Goal: Task Accomplishment & Management: Manage account settings

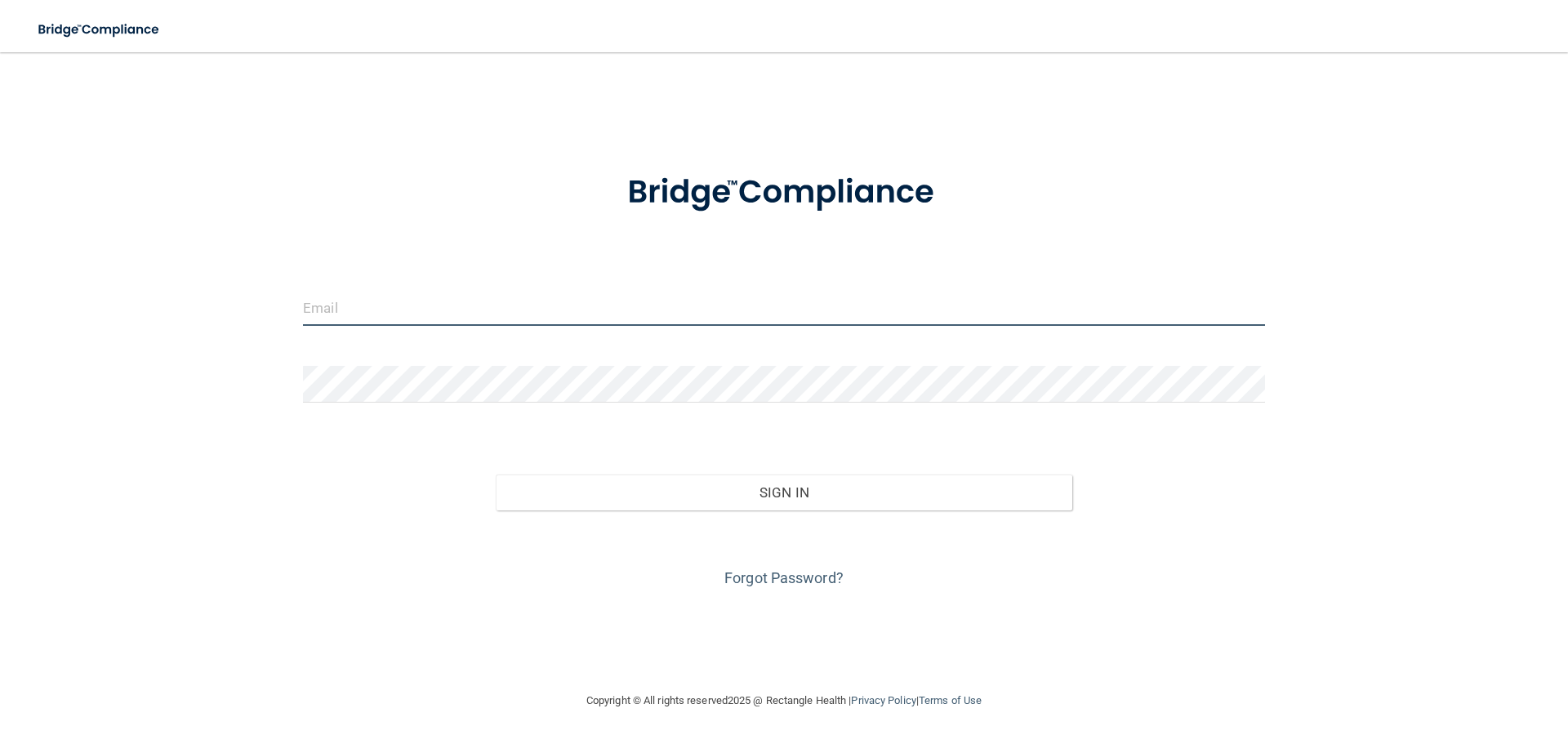
click at [492, 296] on input "email" at bounding box center [784, 307] width 962 height 36
type input "[EMAIL_ADDRESS][DOMAIN_NAME]"
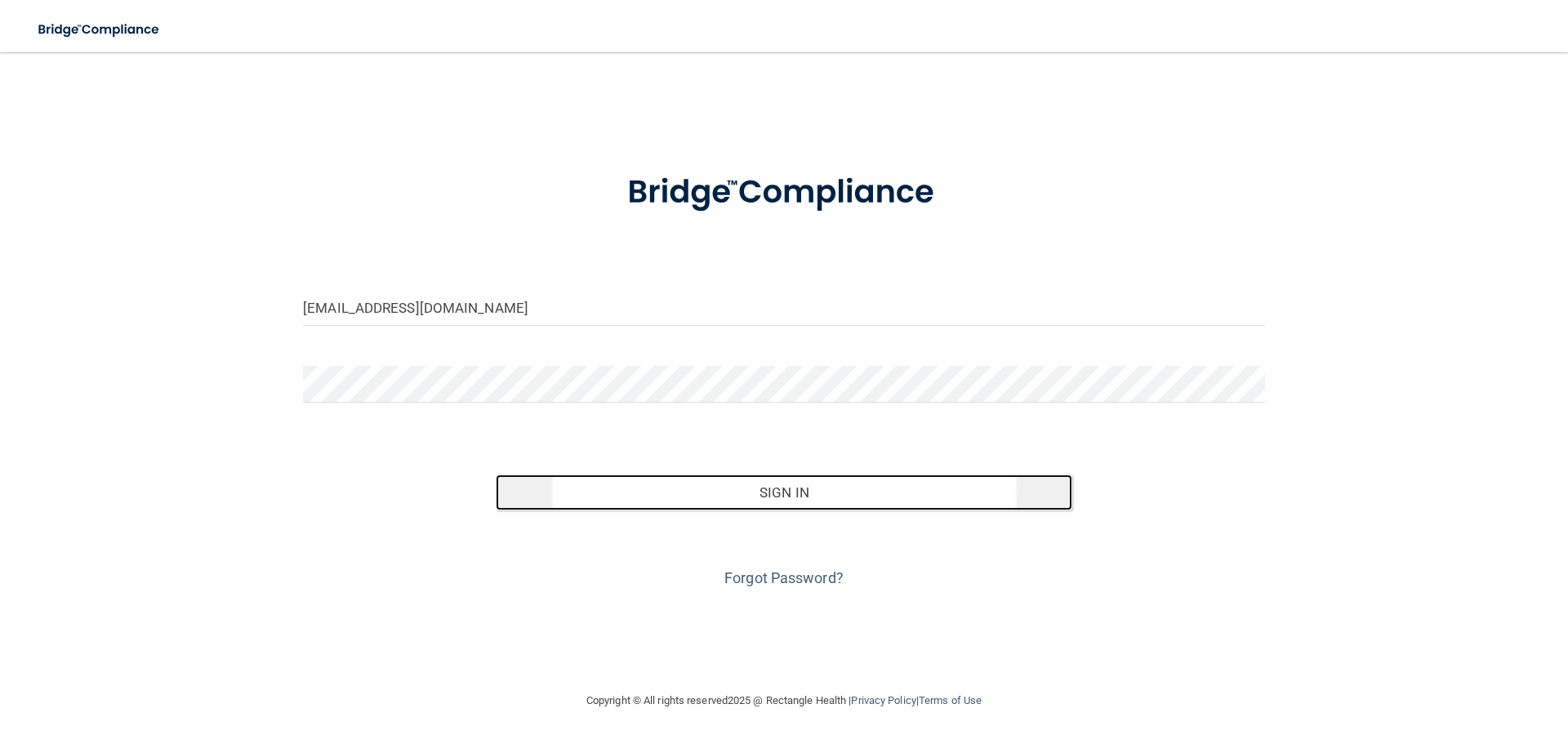
click at [772, 486] on button "Sign In" at bounding box center [784, 492] width 577 height 36
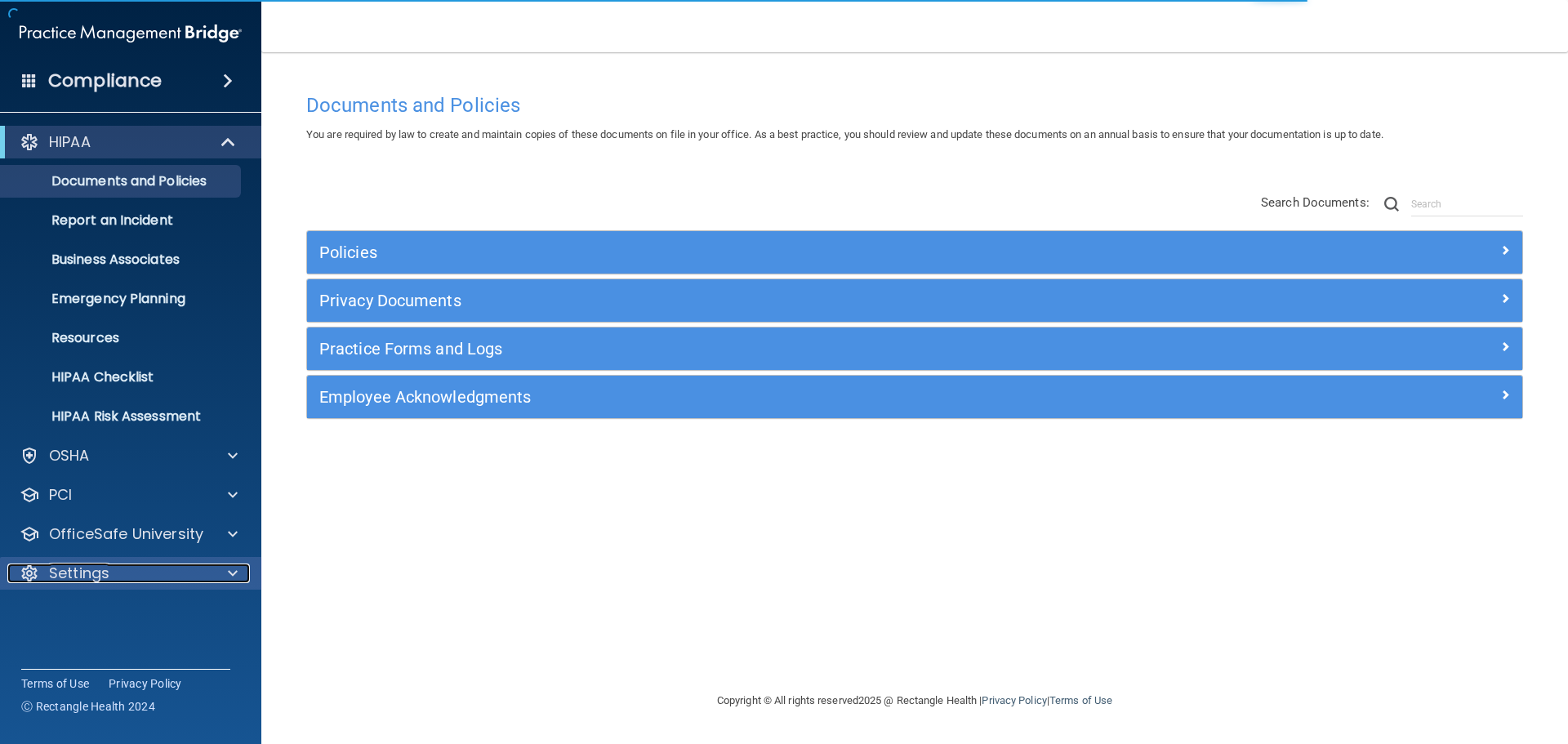
click at [208, 576] on div "Settings" at bounding box center [108, 573] width 202 height 20
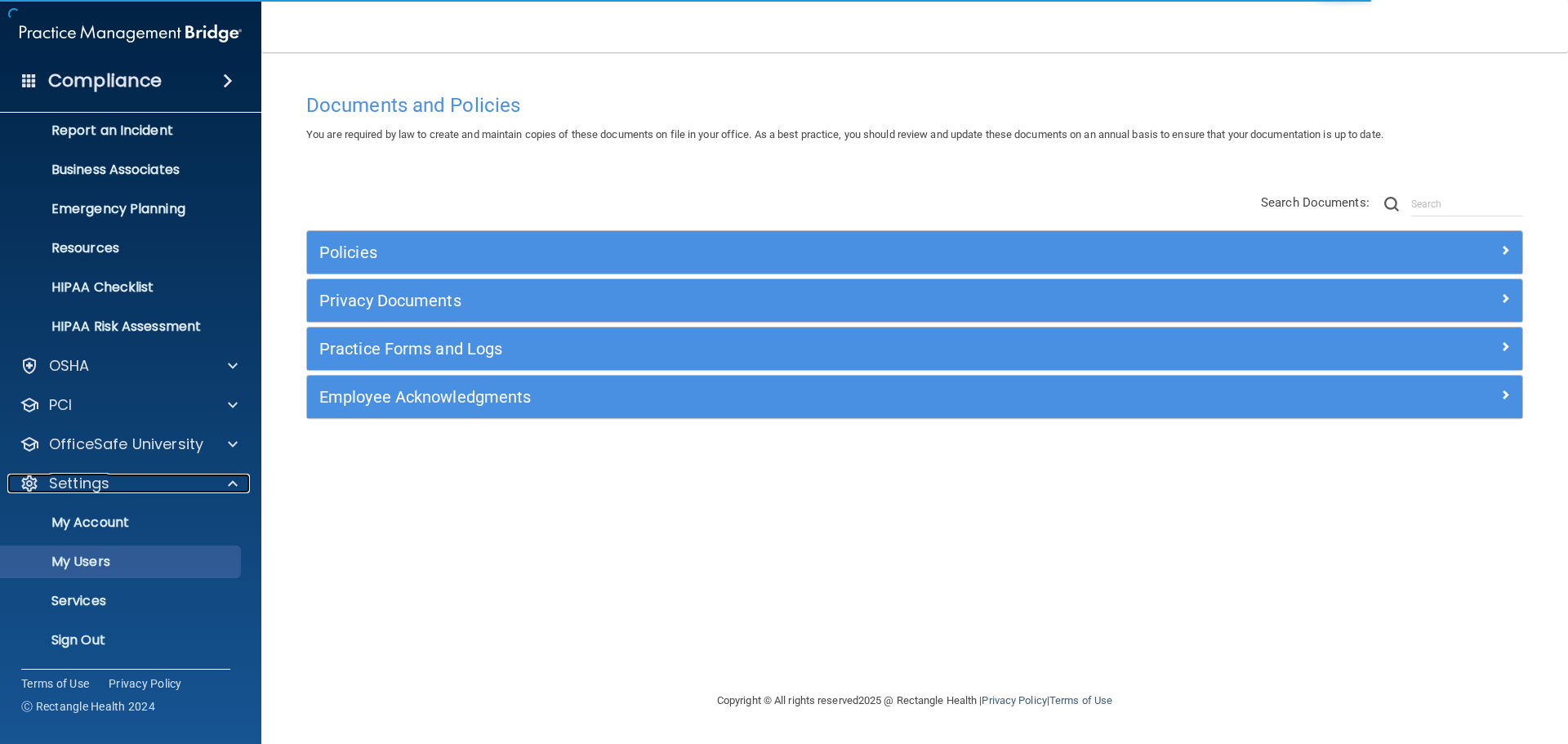
scroll to position [90, 0]
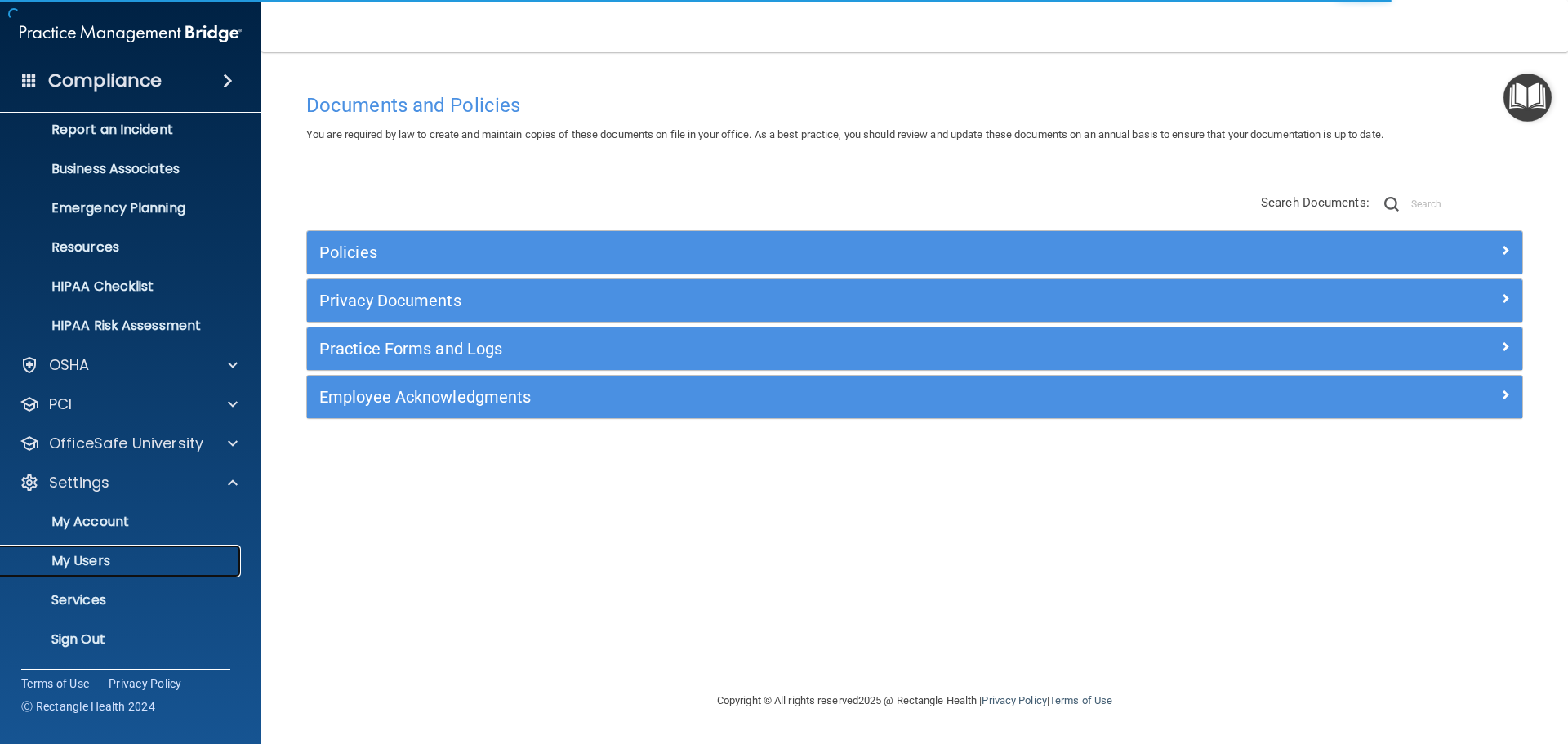
click at [110, 562] on p "My Users" at bounding box center [122, 561] width 223 height 16
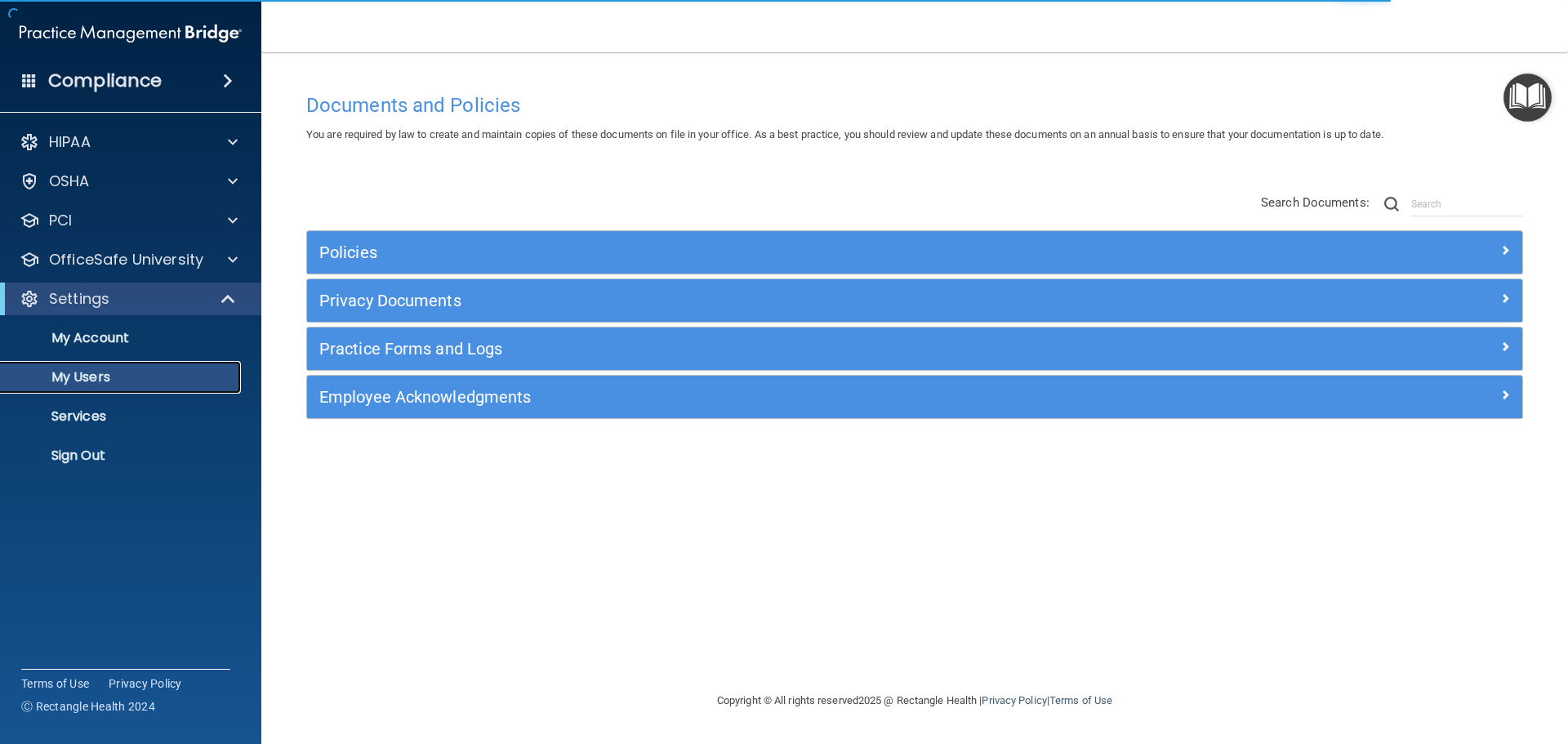
select select "20"
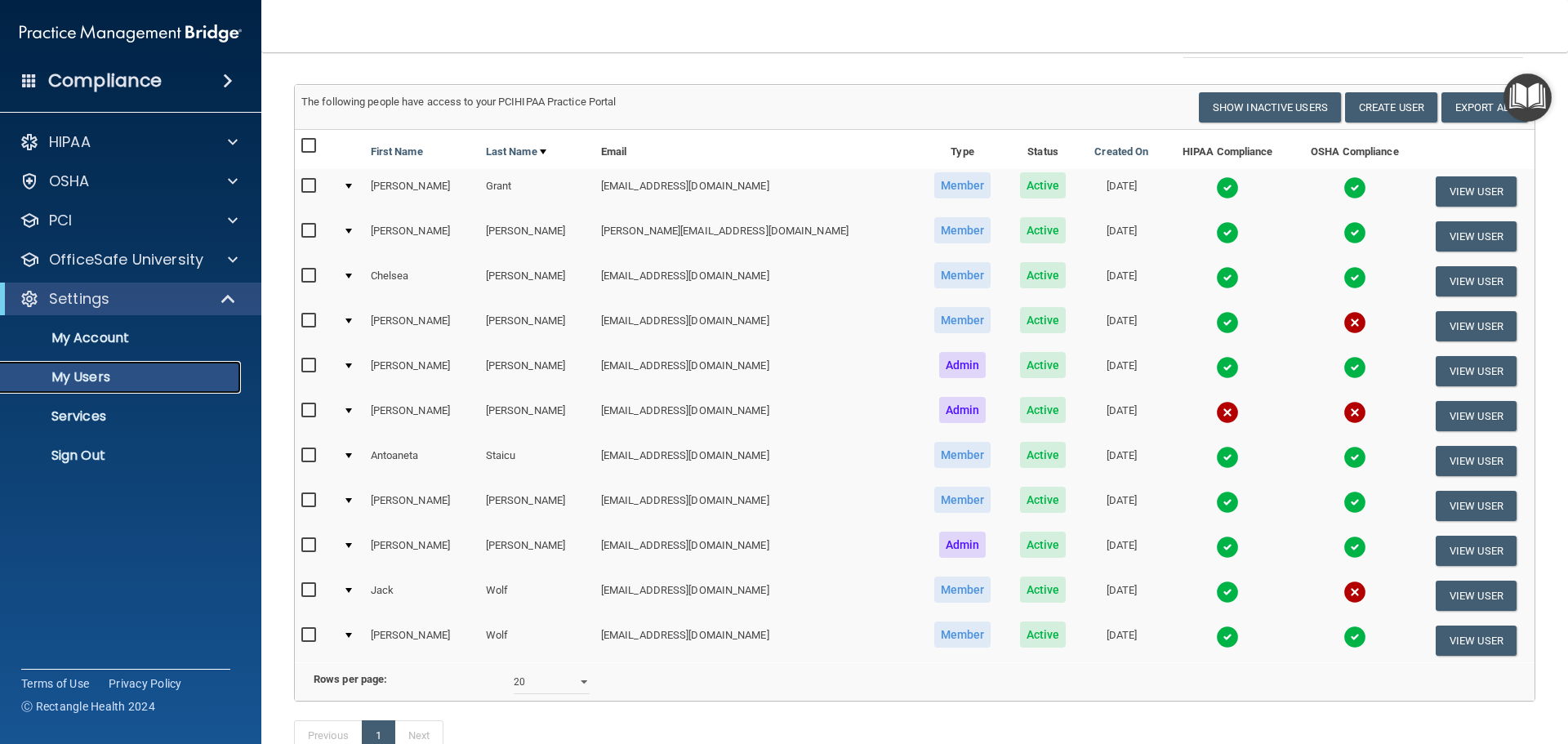
scroll to position [82, 0]
click at [360, 408] on td at bounding box center [351, 415] width 28 height 45
click at [399, 406] on td "[PERSON_NAME]" at bounding box center [422, 415] width 115 height 45
drag, startPoint x: 1455, startPoint y: 415, endPoint x: 1413, endPoint y: 415, distance: 42.0
click at [1454, 415] on button "View User" at bounding box center [1476, 415] width 81 height 30
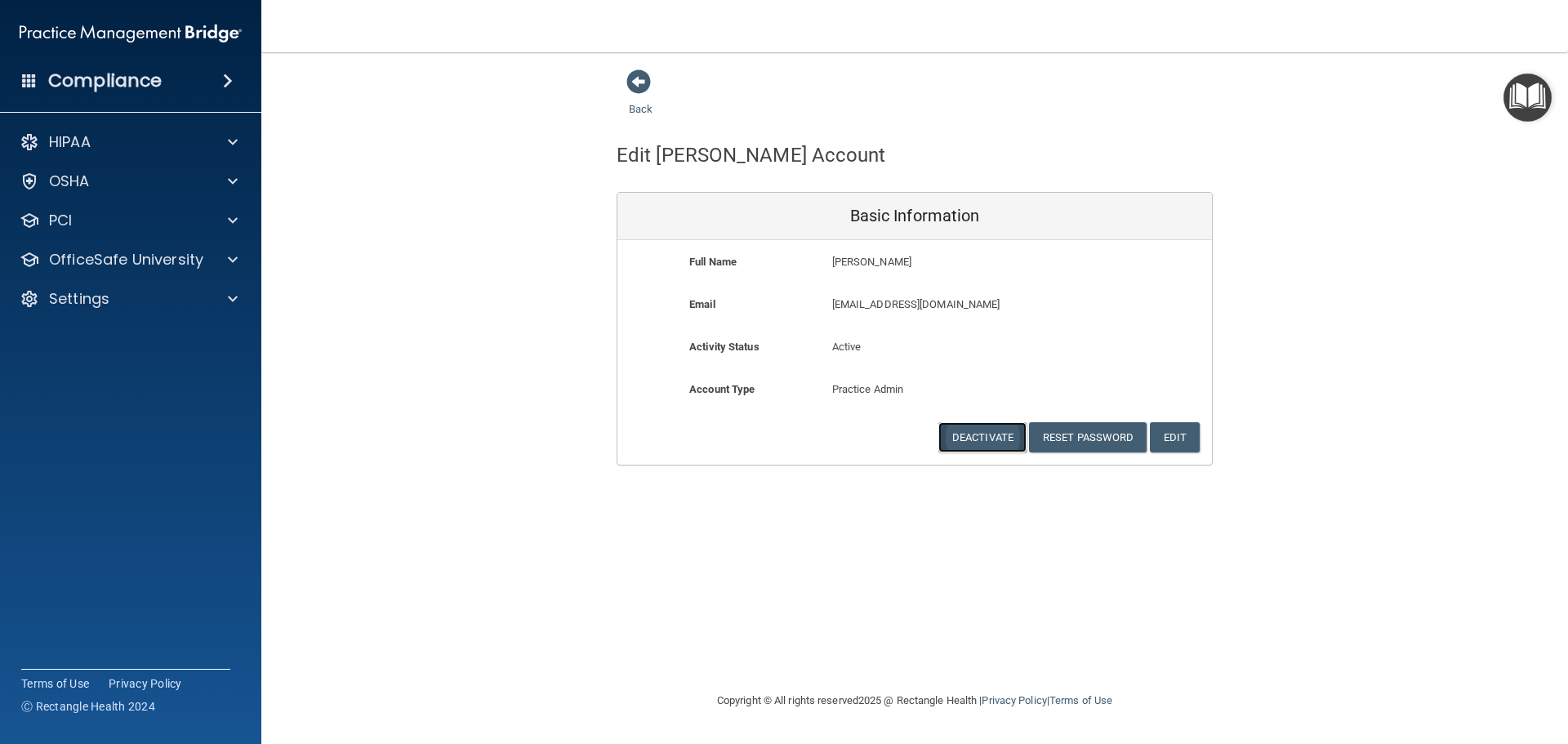
click at [981, 434] on button "Deactivate" at bounding box center [983, 437] width 89 height 30
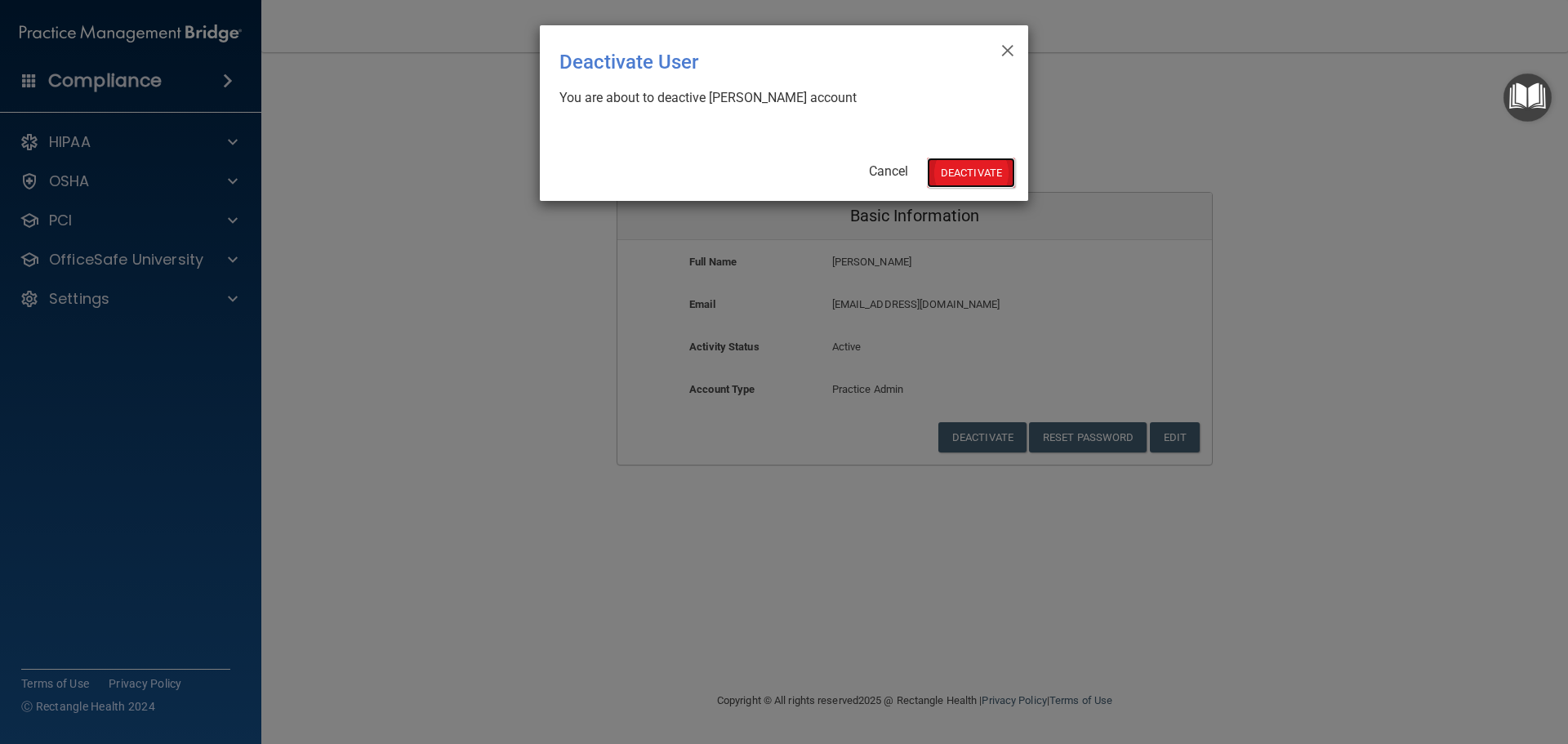
click at [985, 177] on button "Deactivate" at bounding box center [972, 173] width 89 height 30
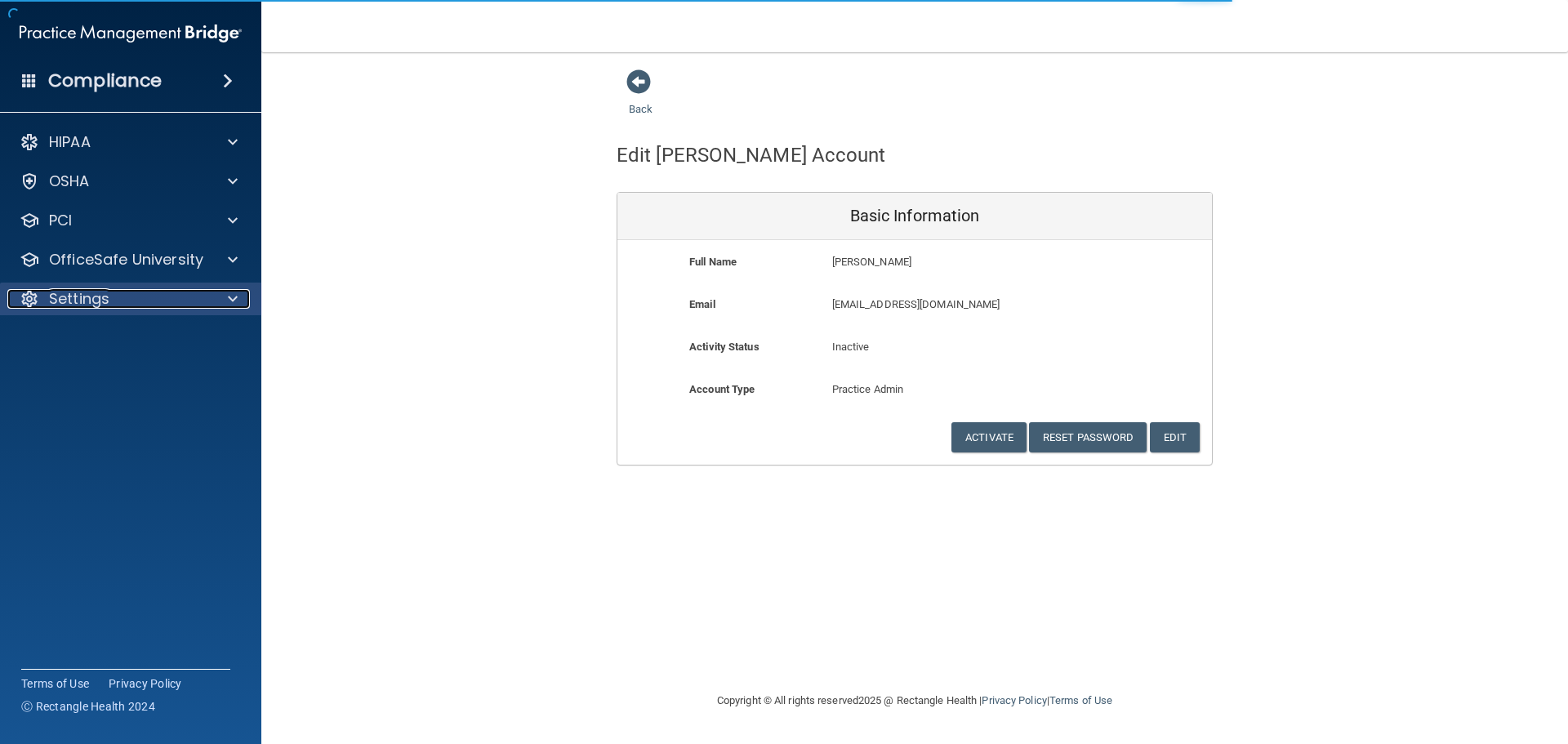
click at [195, 295] on div "Settings" at bounding box center [108, 299] width 202 height 20
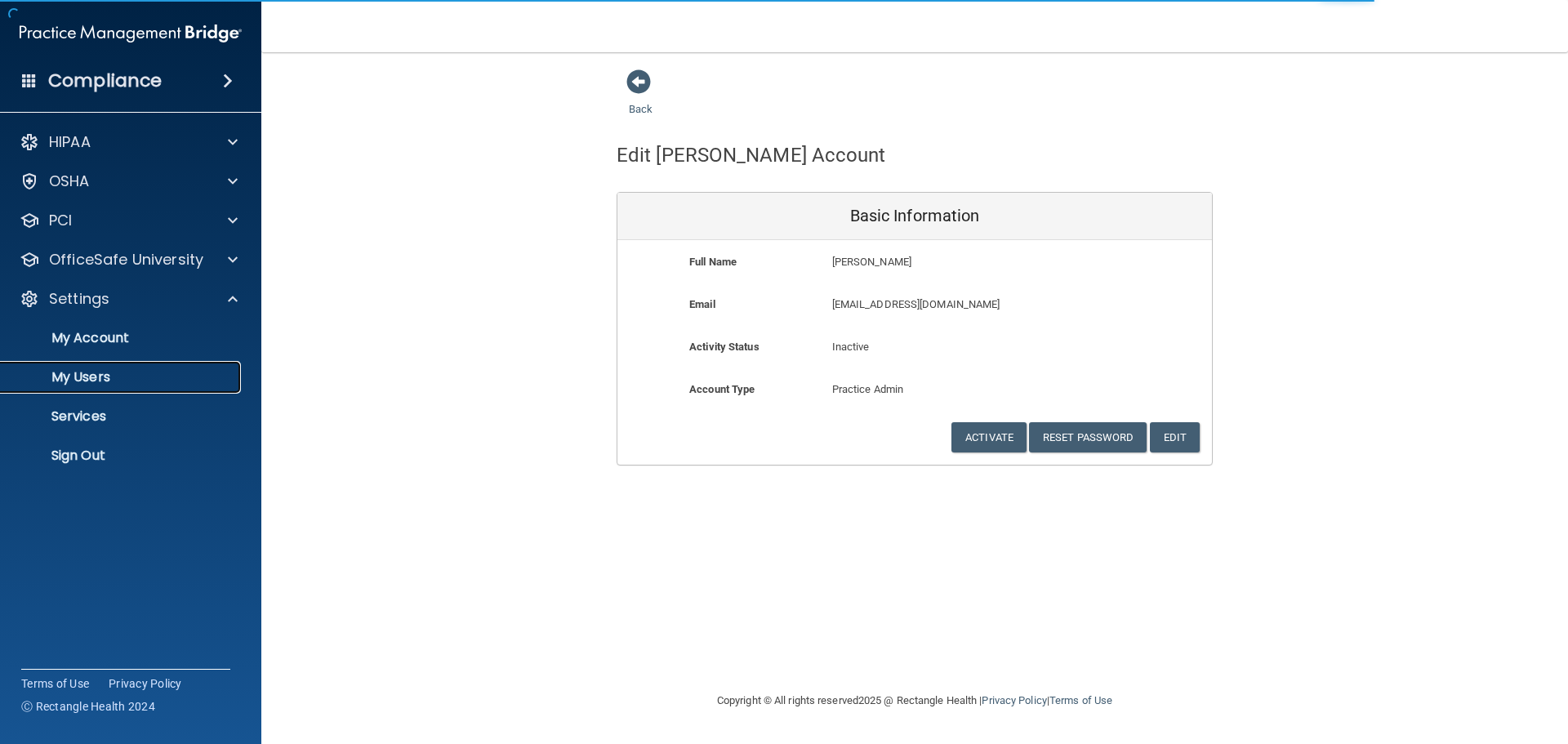
click at [117, 372] on p "My Users" at bounding box center [122, 377] width 223 height 16
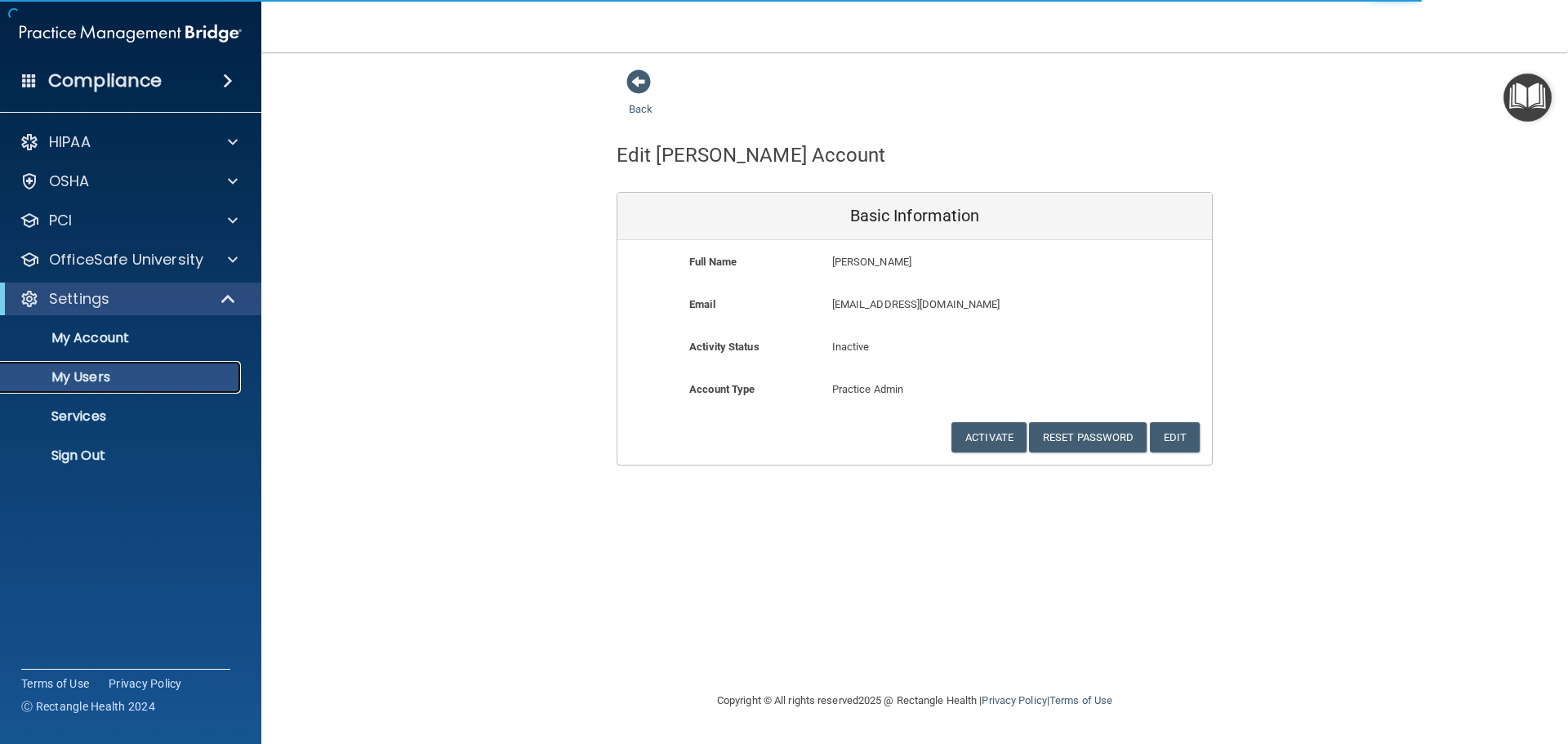
select select "20"
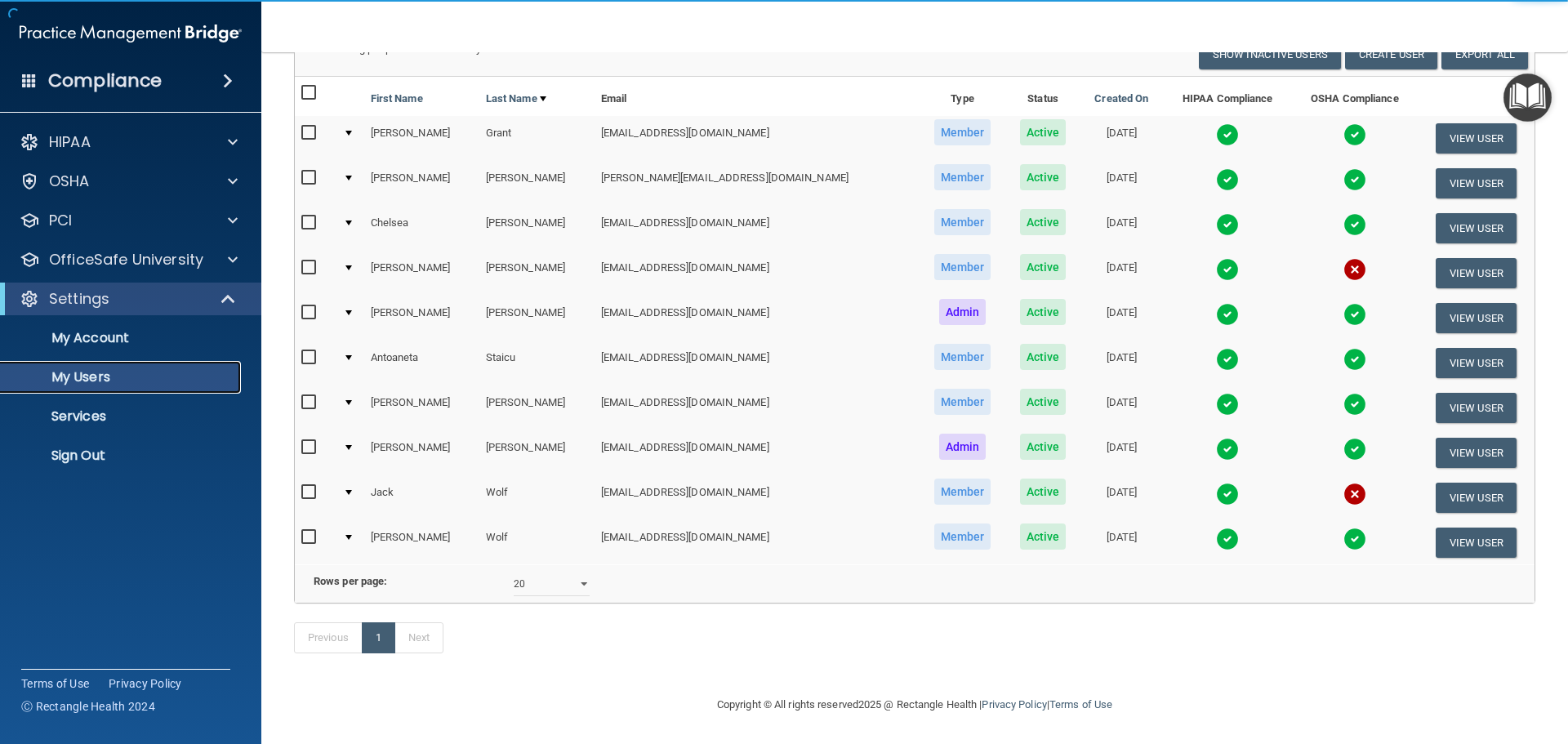
scroll to position [158, 0]
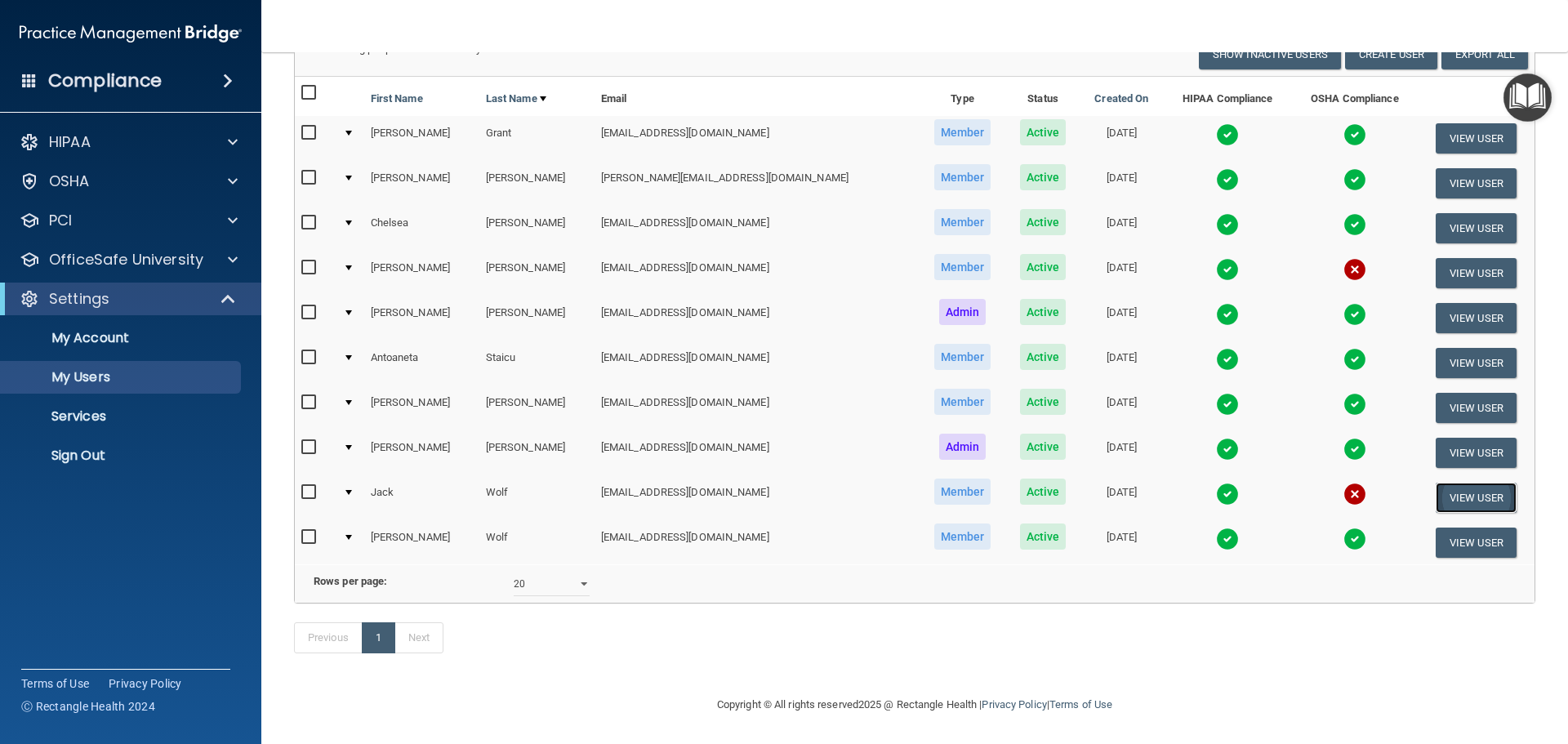
click at [1436, 483] on button "View User" at bounding box center [1476, 497] width 81 height 30
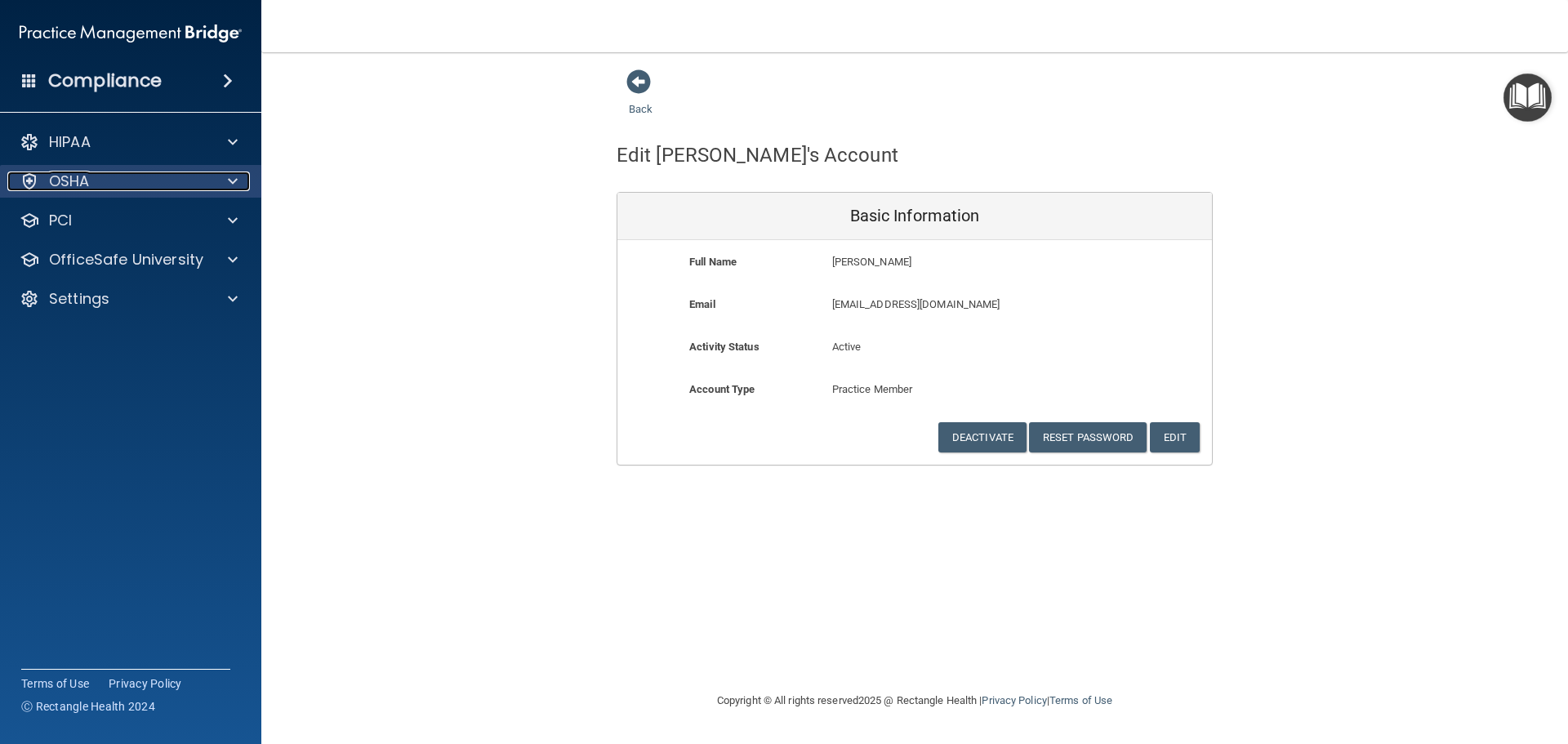
click at [130, 188] on div "OSHA" at bounding box center [108, 181] width 202 height 20
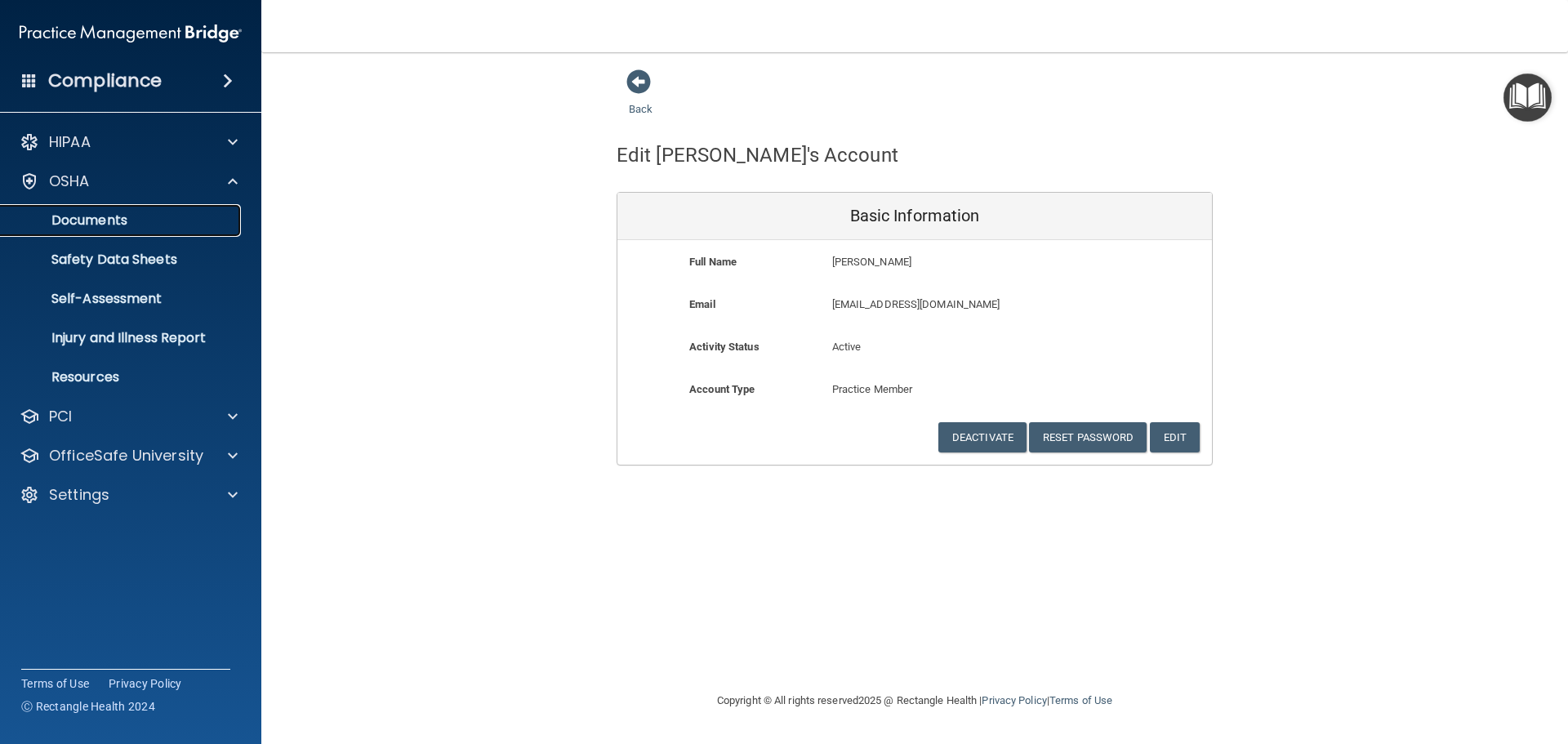
click at [122, 214] on p "Documents" at bounding box center [122, 221] width 223 height 16
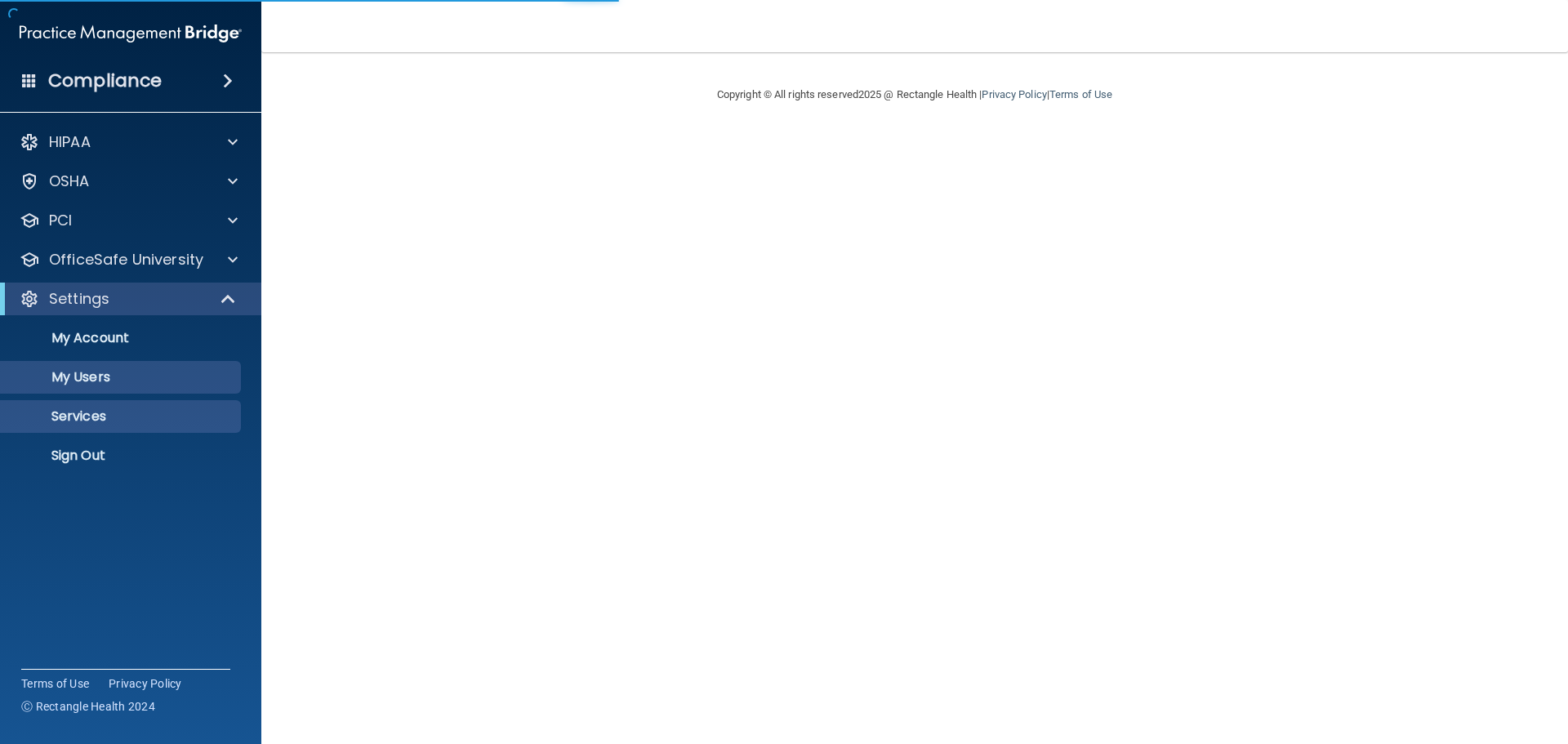
select select "20"
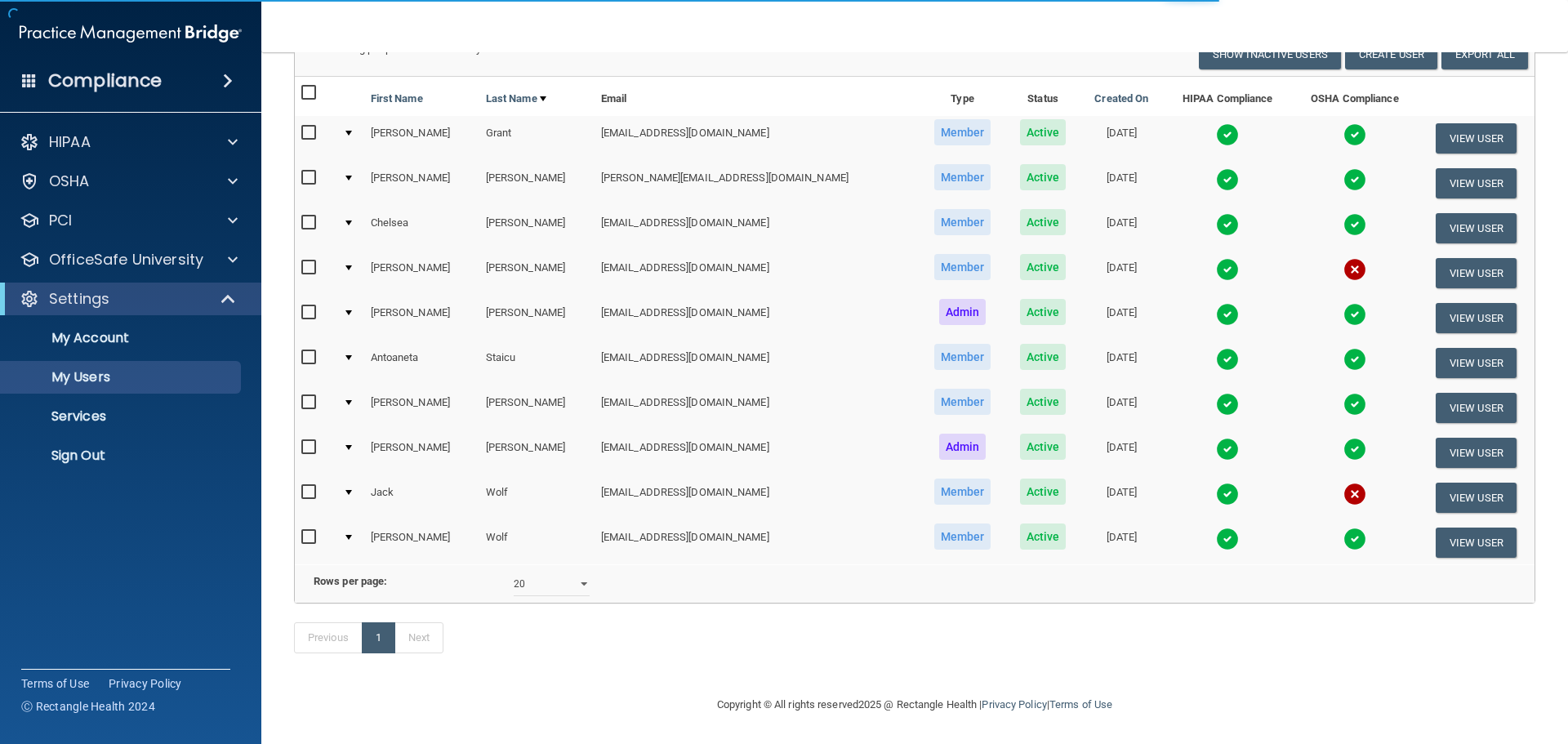
scroll to position [158, 0]
click at [309, 486] on input "checkbox" at bounding box center [311, 492] width 19 height 13
checkbox input "true"
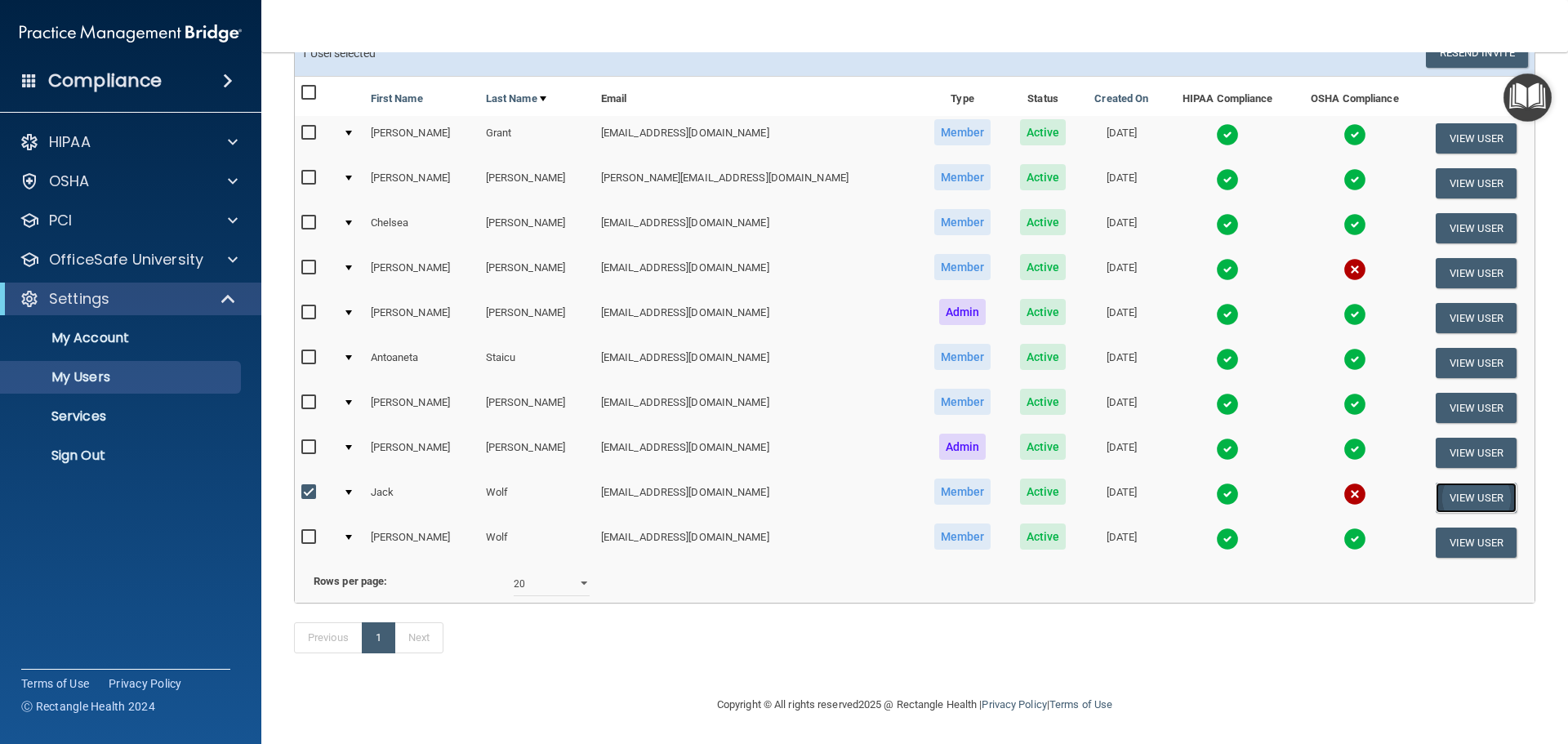
click at [1440, 483] on button "View User" at bounding box center [1476, 497] width 81 height 30
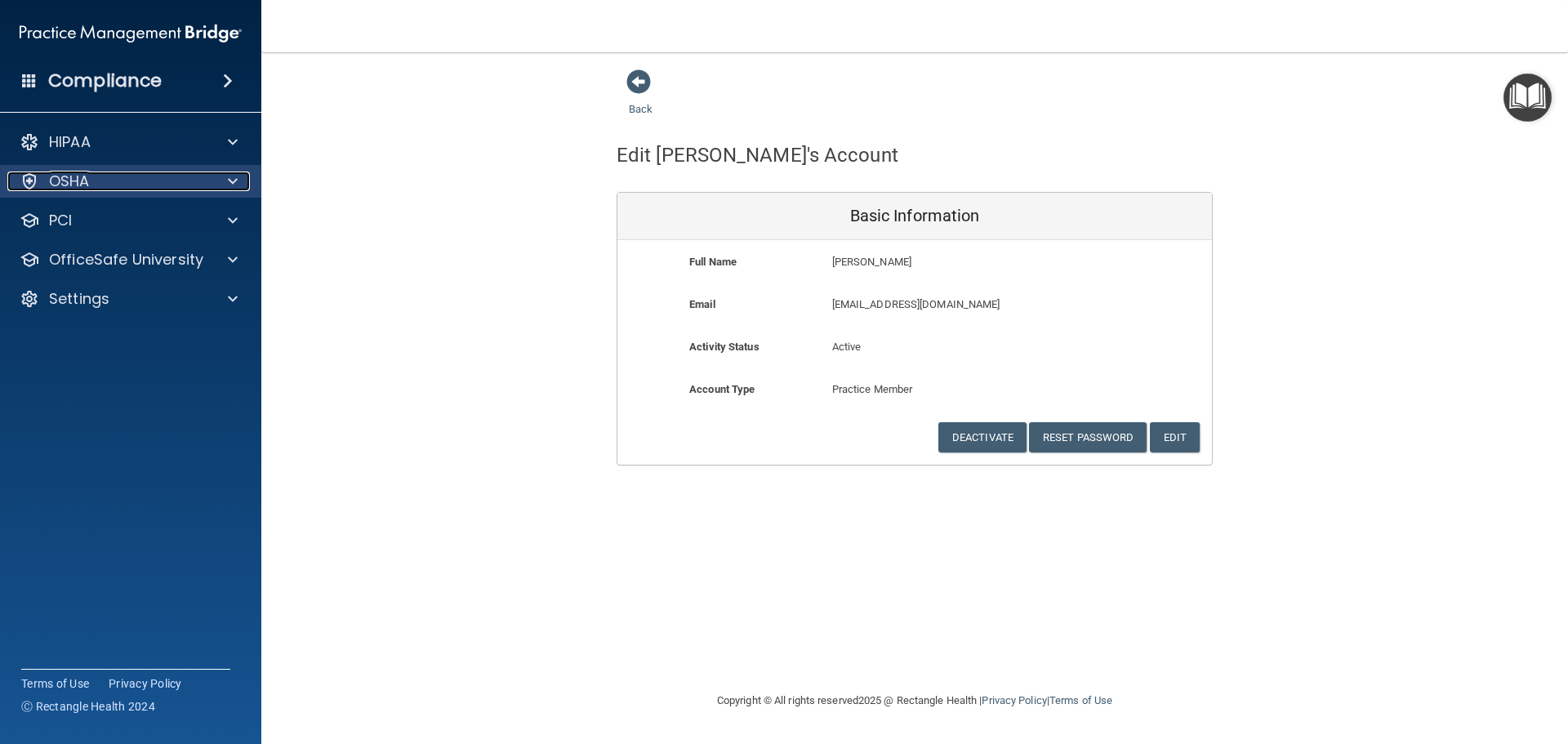
click at [48, 184] on div "OSHA" at bounding box center [108, 181] width 202 height 20
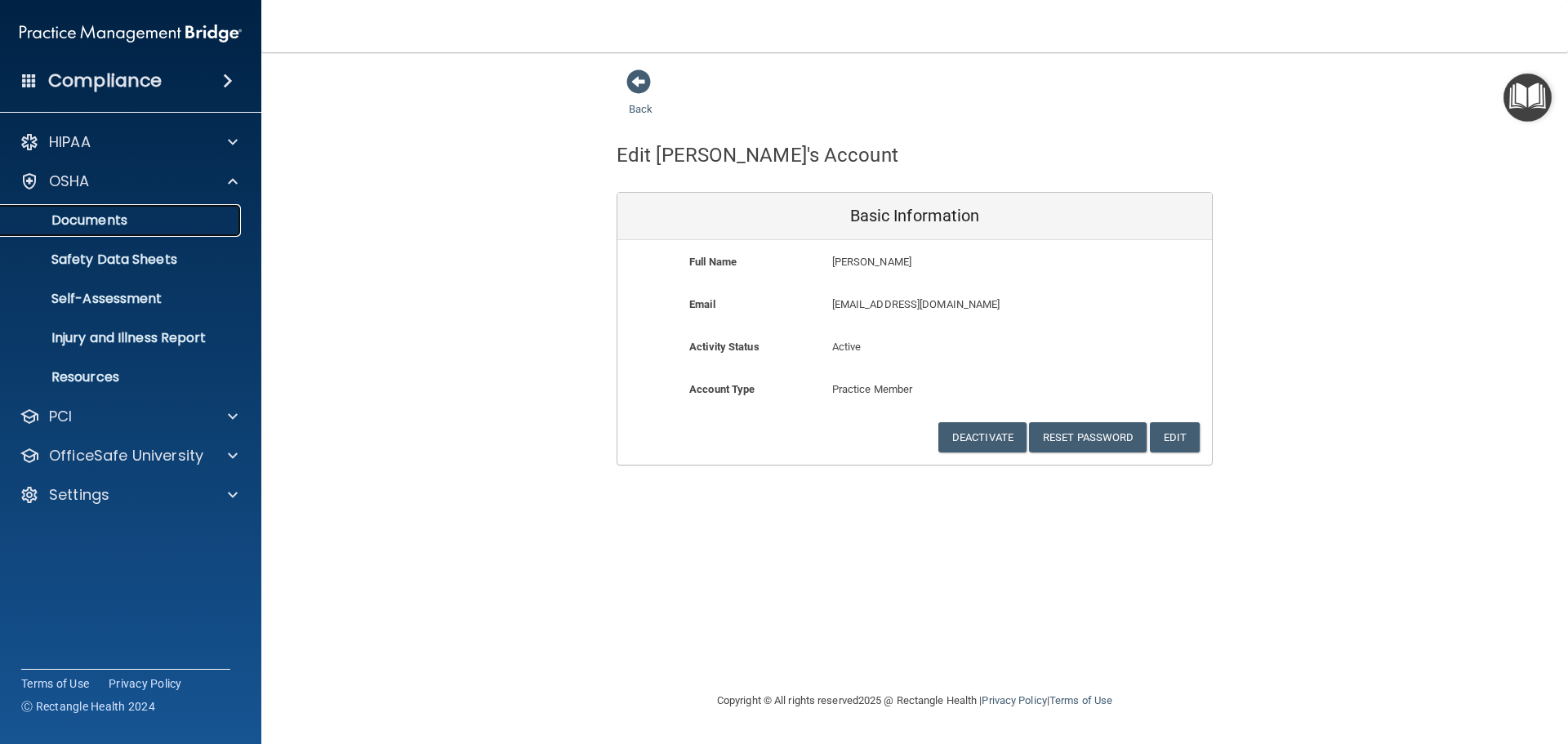
click at [72, 224] on p "Documents" at bounding box center [122, 221] width 223 height 16
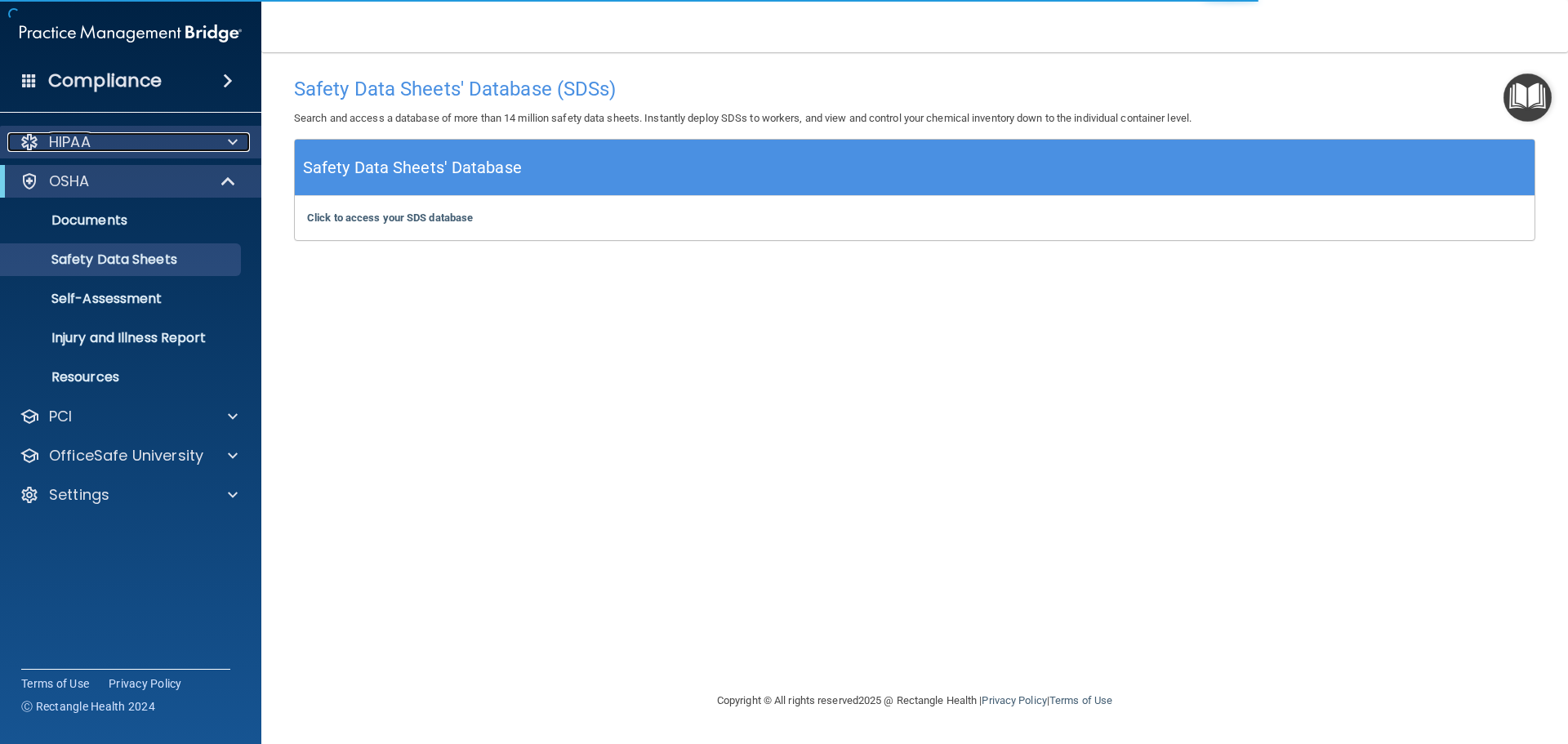
click at [88, 143] on p "HIPAA" at bounding box center [69, 142] width 42 height 20
